Goal: Information Seeking & Learning: Understand process/instructions

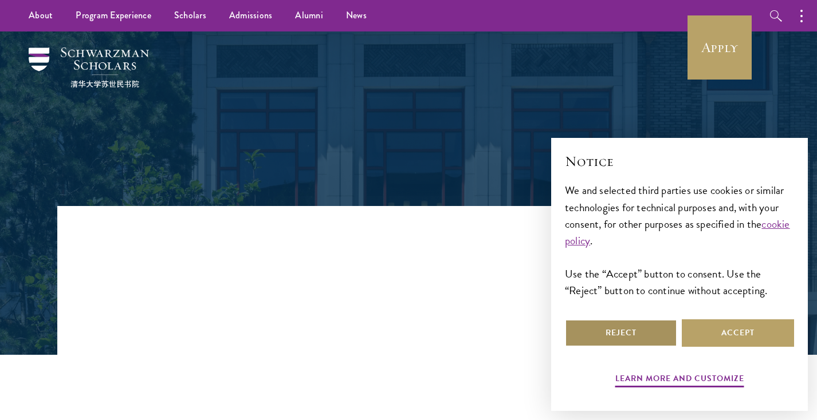
click at [655, 334] on button "Reject" at bounding box center [621, 333] width 112 height 27
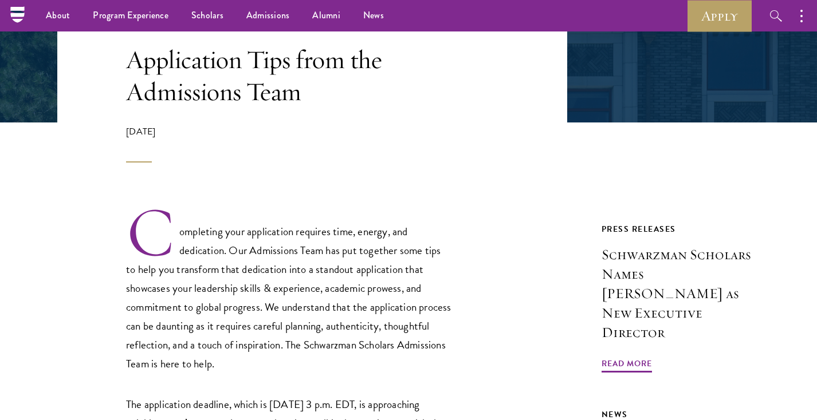
scroll to position [106, 0]
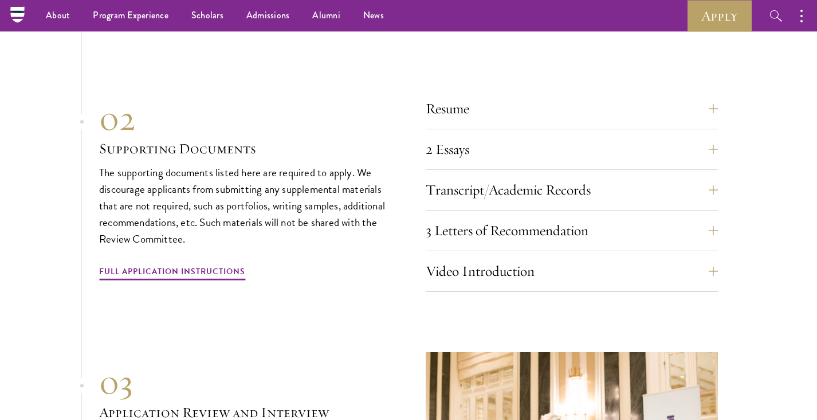
scroll to position [3892, 0]
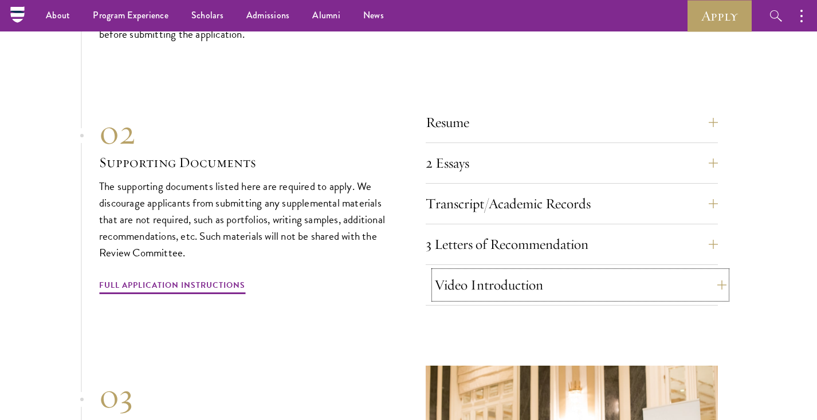
click at [522, 275] on button "Video Introduction" at bounding box center [580, 284] width 292 height 27
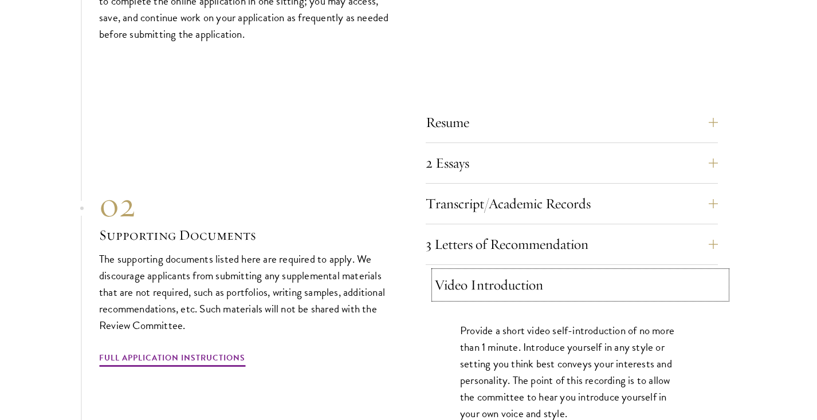
scroll to position [3992, 0]
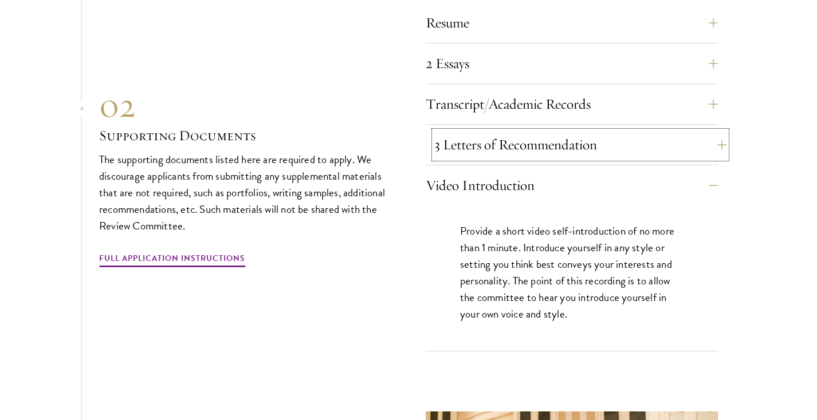
click at [525, 134] on button "3 Letters of Recommendation" at bounding box center [580, 144] width 292 height 27
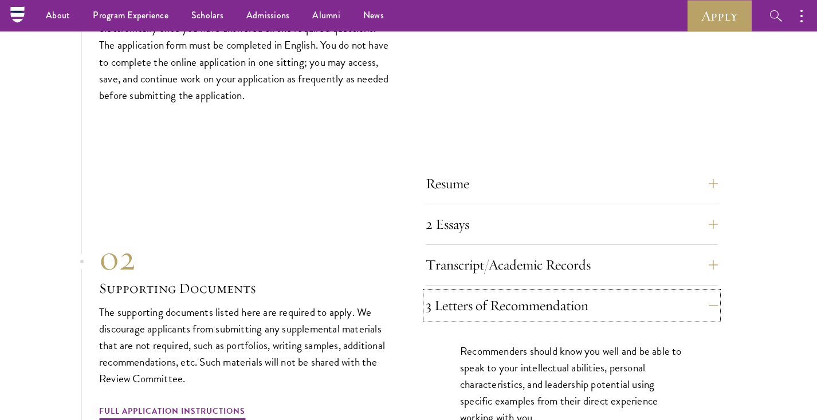
scroll to position [3734, 0]
